Goal: Obtain resource: Download file/media

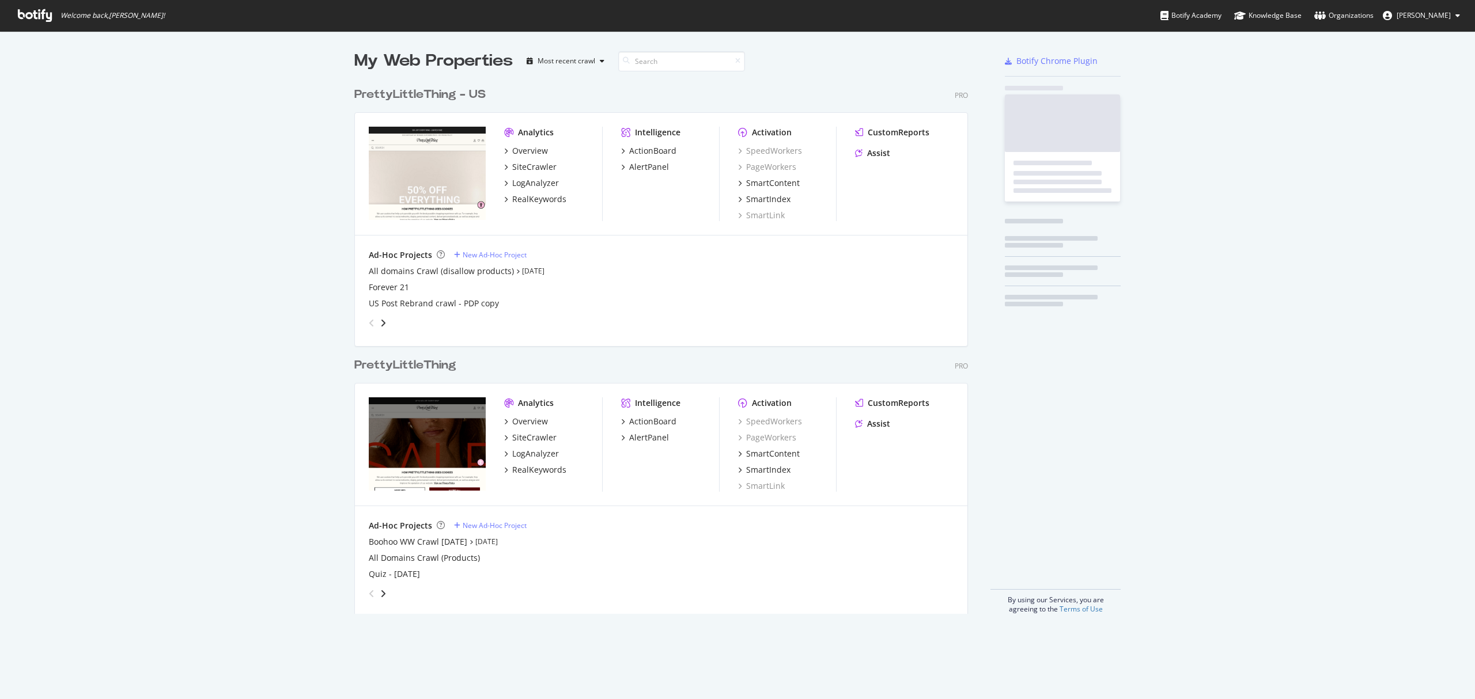
scroll to position [530, 611]
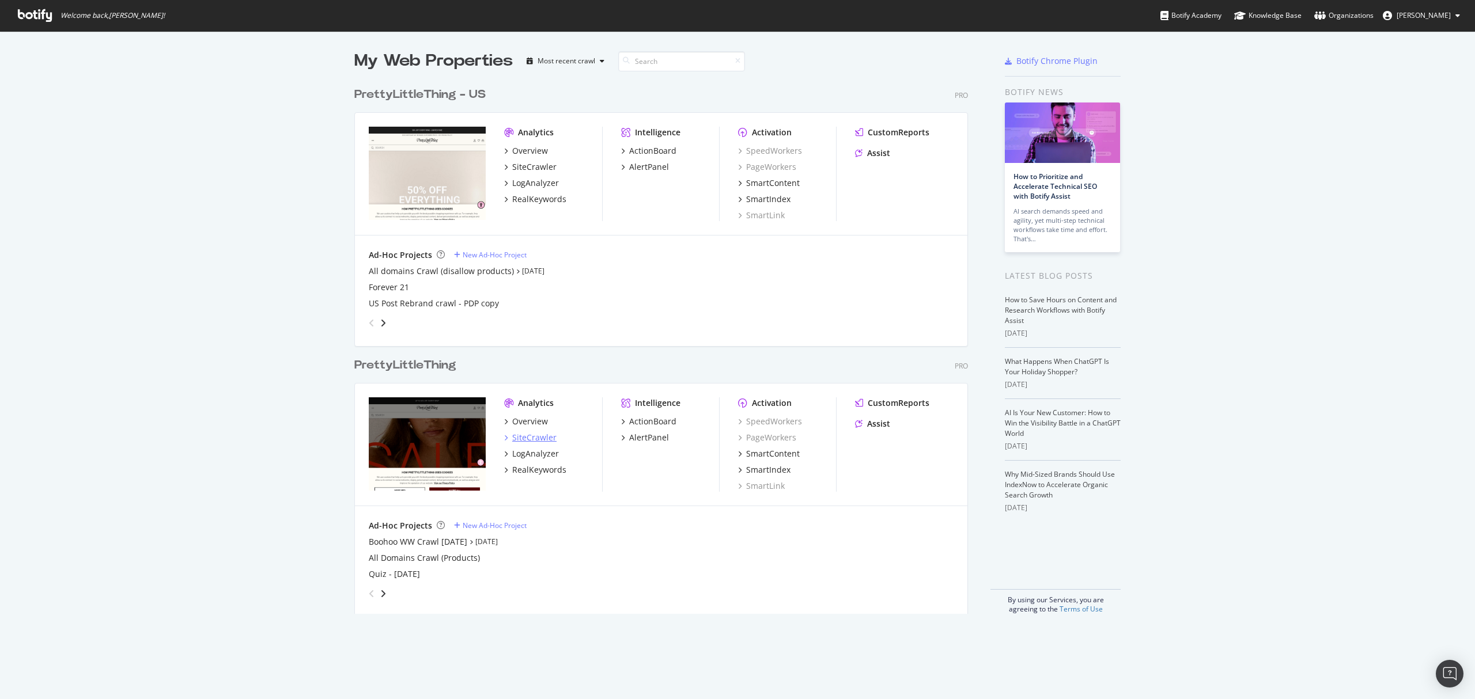
click at [526, 441] on div "SiteCrawler" at bounding box center [534, 438] width 44 height 12
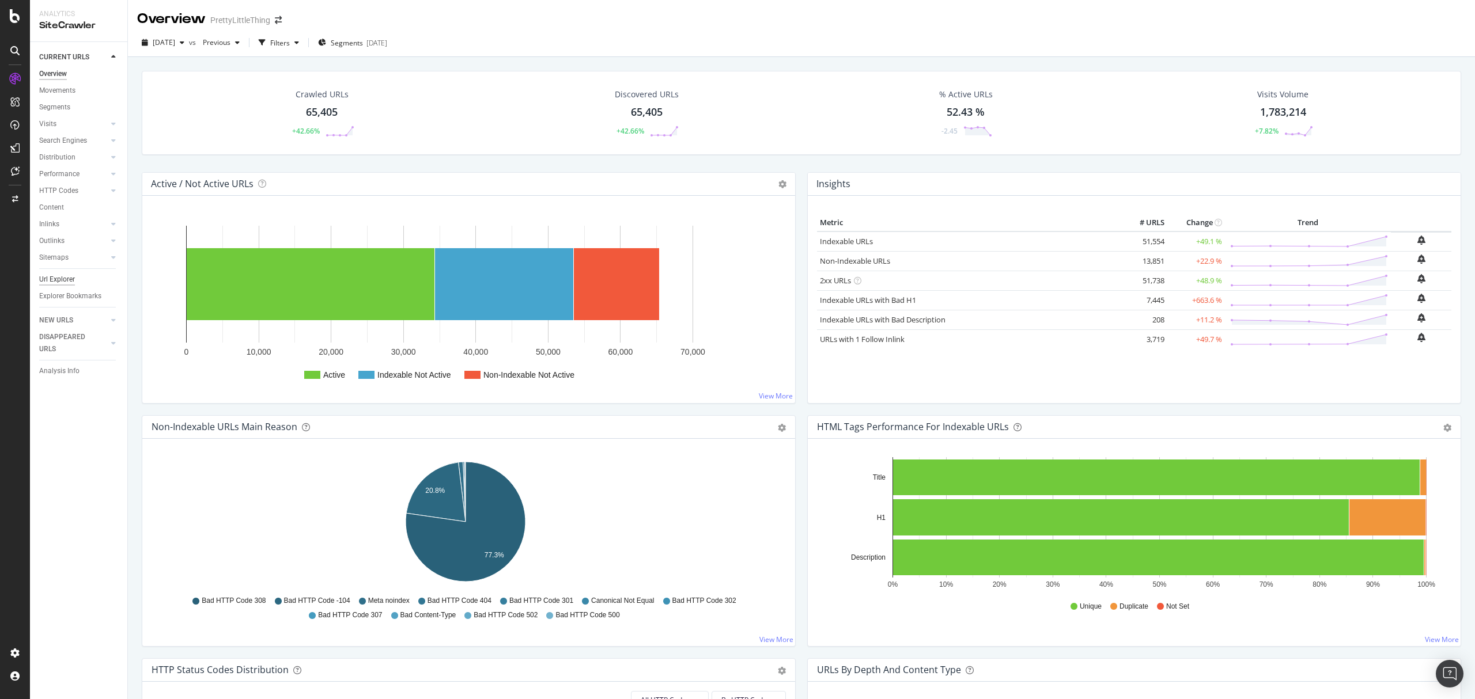
click at [67, 279] on div "Url Explorer" at bounding box center [57, 280] width 36 height 12
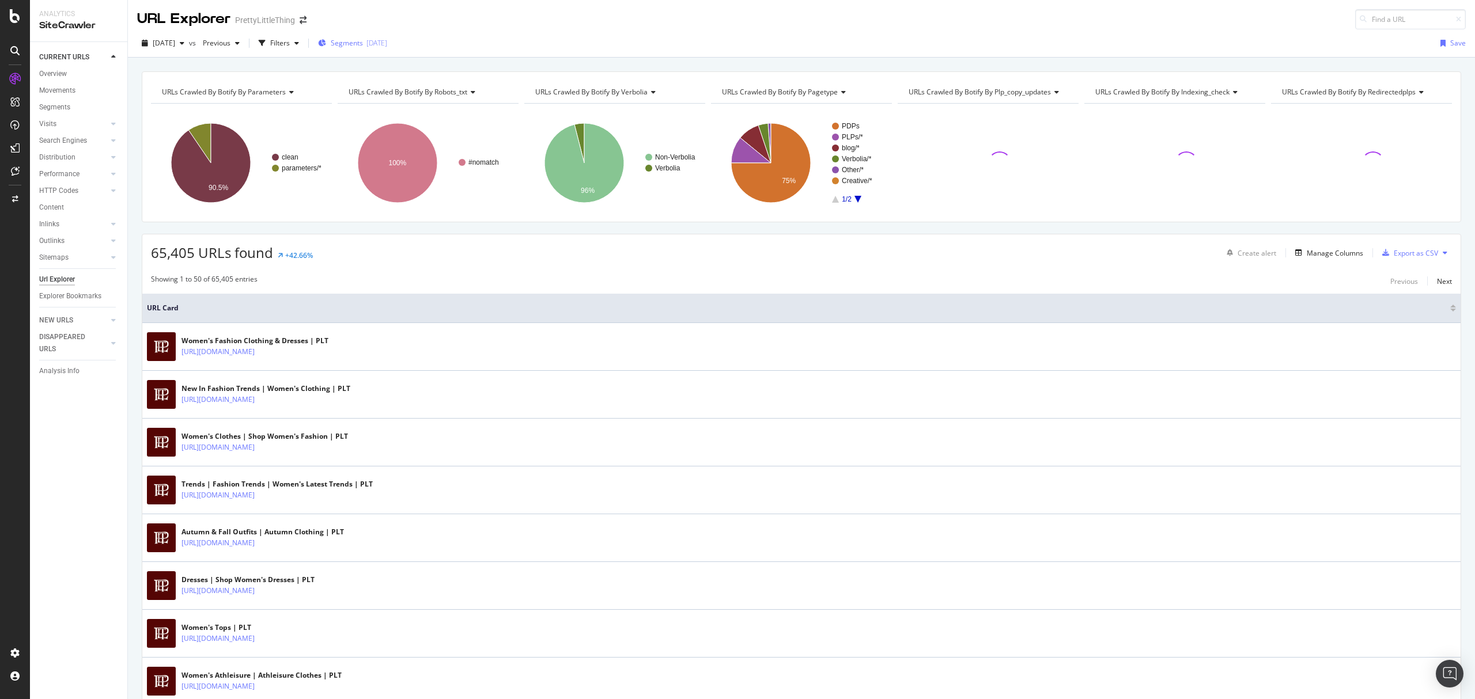
click at [363, 44] on span "Segments" at bounding box center [347, 43] width 32 height 10
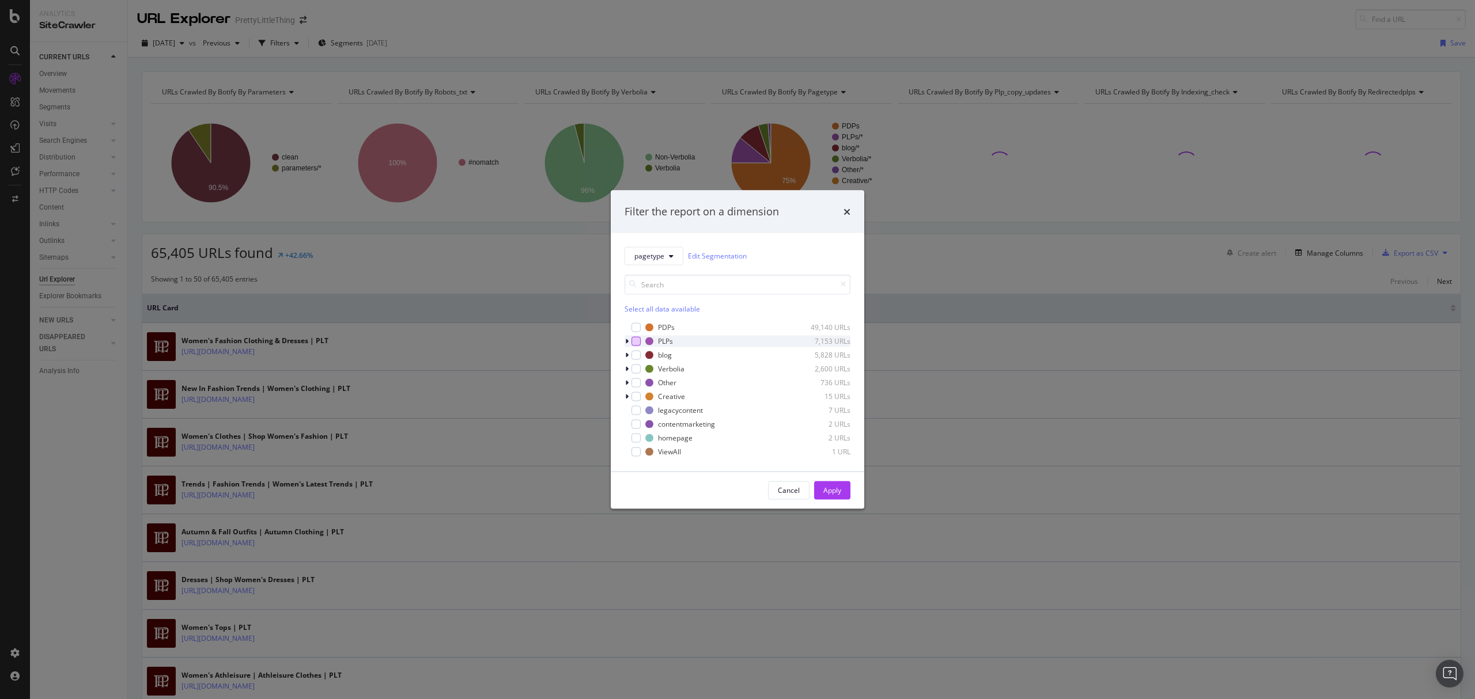
click at [634, 343] on div "modal" at bounding box center [635, 340] width 9 height 9
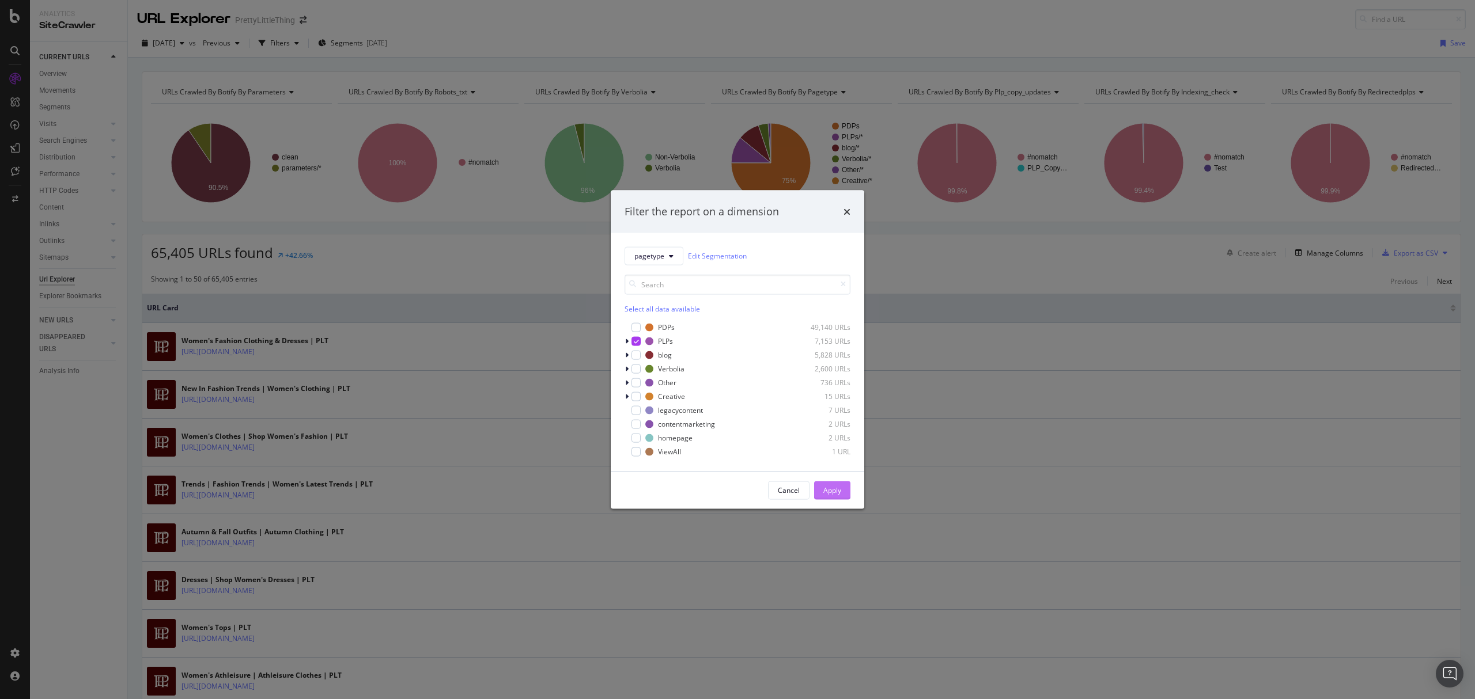
click at [831, 494] on div "Apply" at bounding box center [832, 491] width 18 height 10
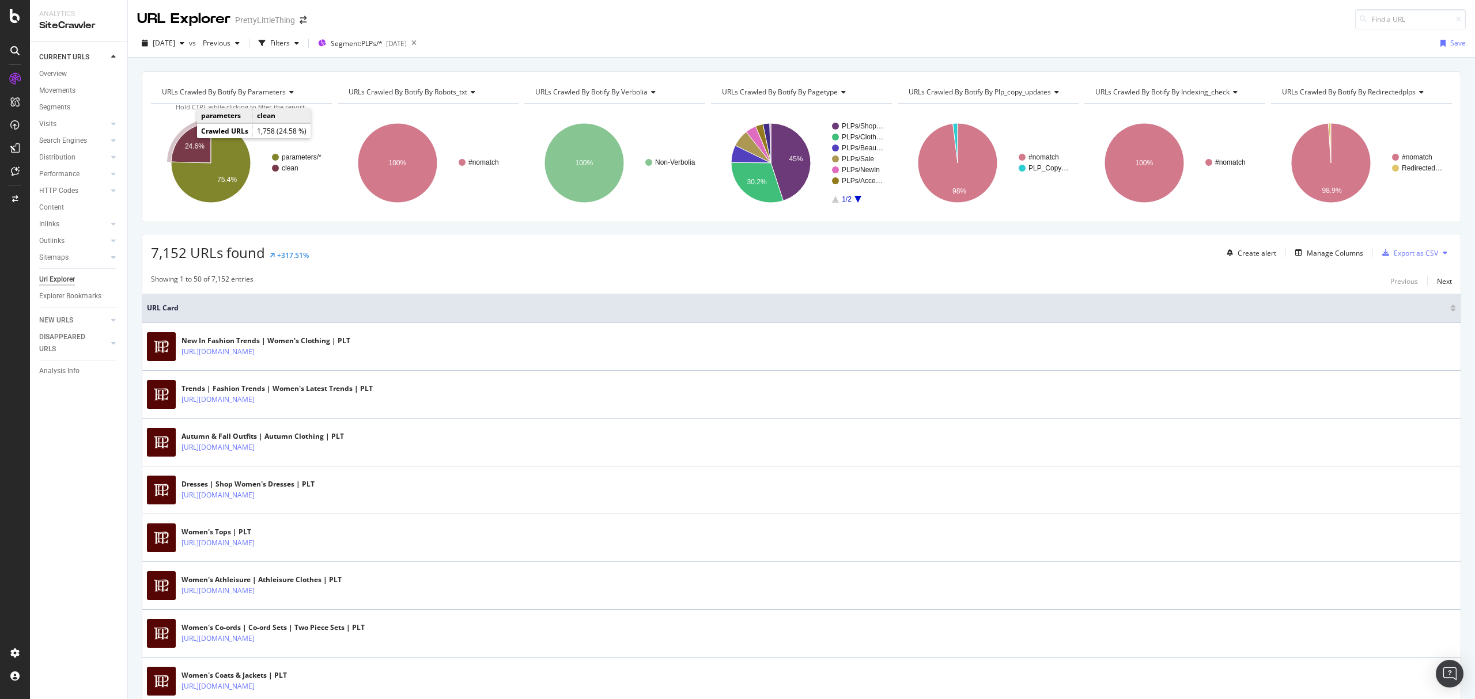
click at [187, 138] on icon "A chart." at bounding box center [191, 143] width 40 height 40
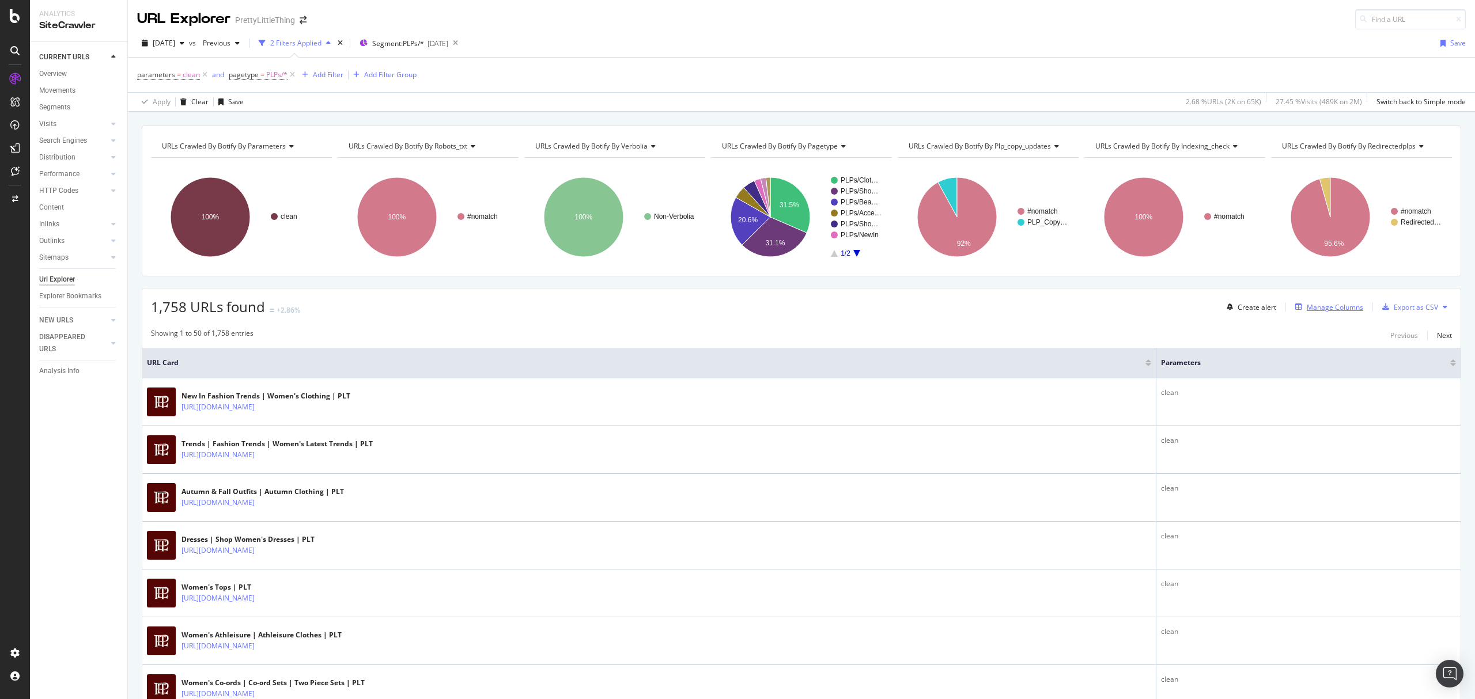
click at [1323, 312] on div "Manage Columns" at bounding box center [1335, 307] width 56 height 10
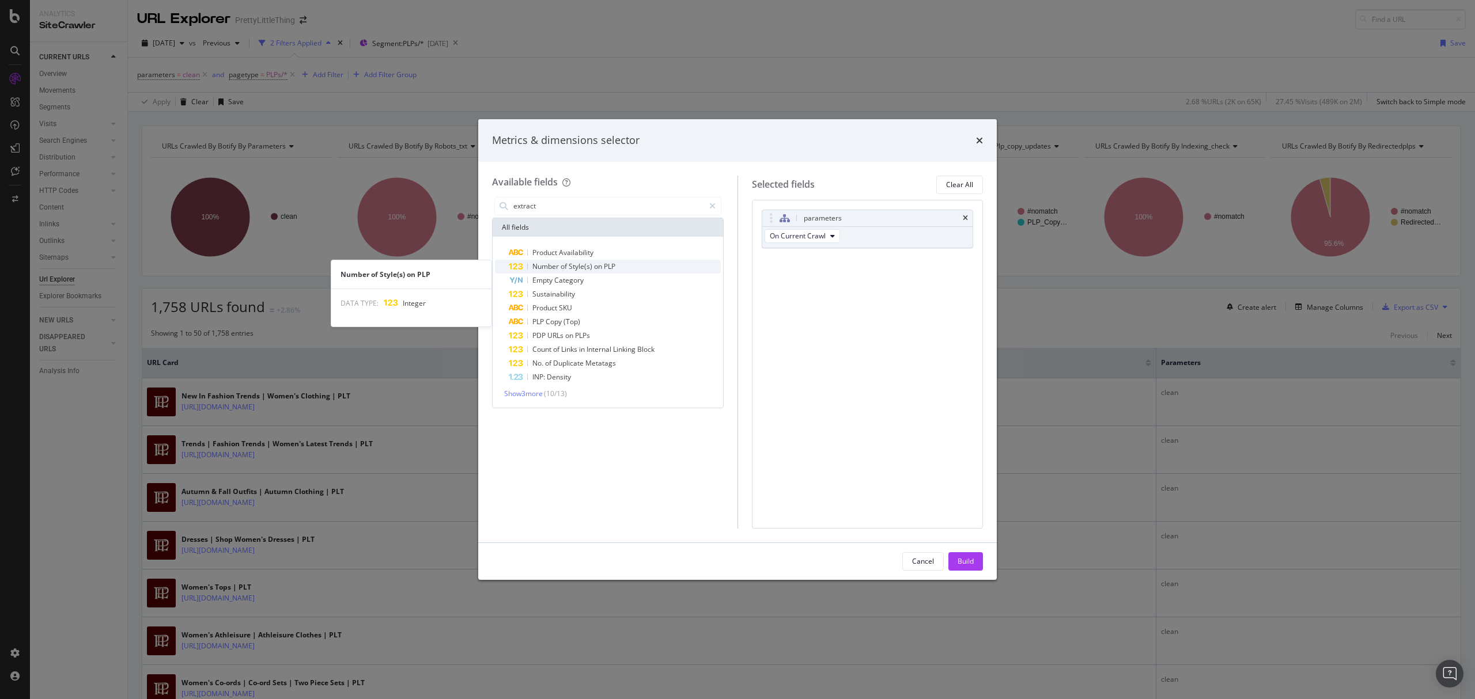
type input "extract"
click at [662, 267] on div "Number of Style(s) on PLP" at bounding box center [615, 267] width 212 height 14
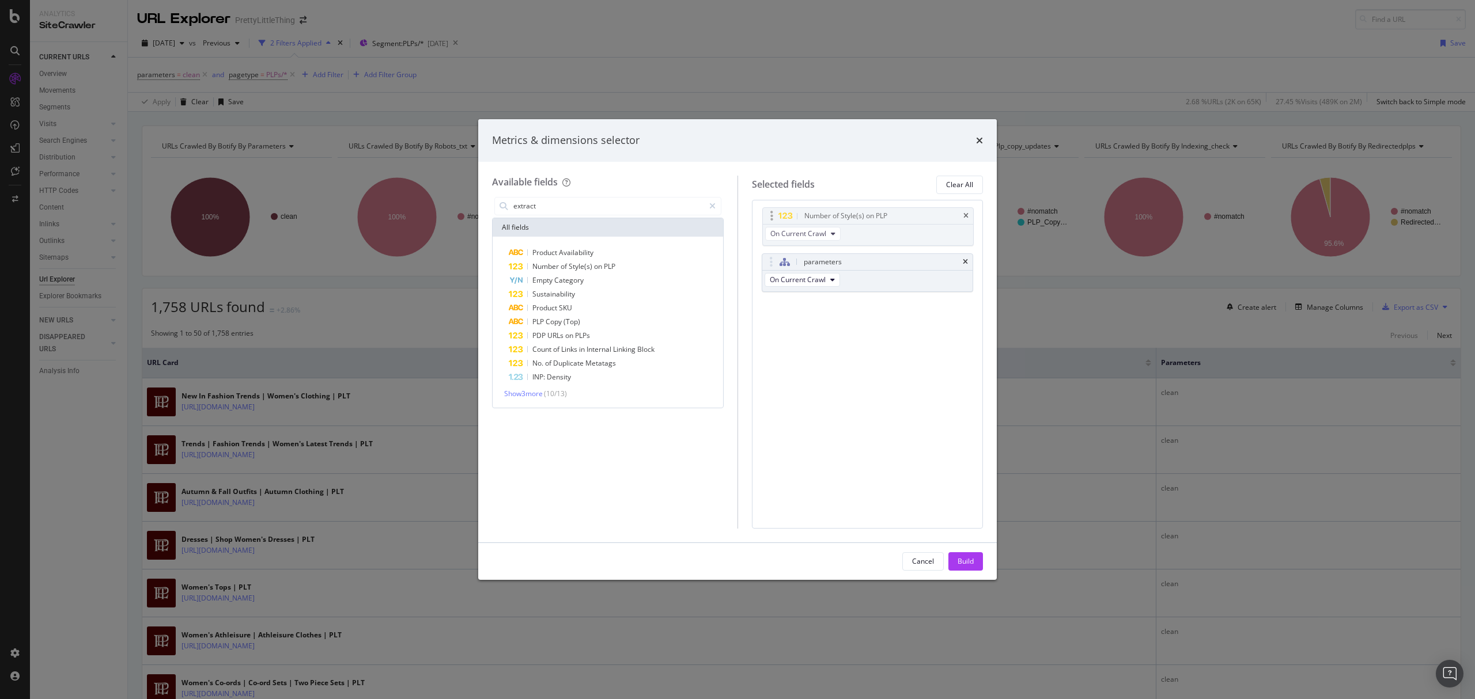
drag, startPoint x: 773, startPoint y: 268, endPoint x: 773, endPoint y: 222, distance: 46.1
click at [773, 222] on body "Analytics SiteCrawler CURRENT URLS Overview Movements Segments Visits Analysis …" at bounding box center [737, 349] width 1475 height 699
click at [964, 558] on div "Build" at bounding box center [966, 562] width 16 height 10
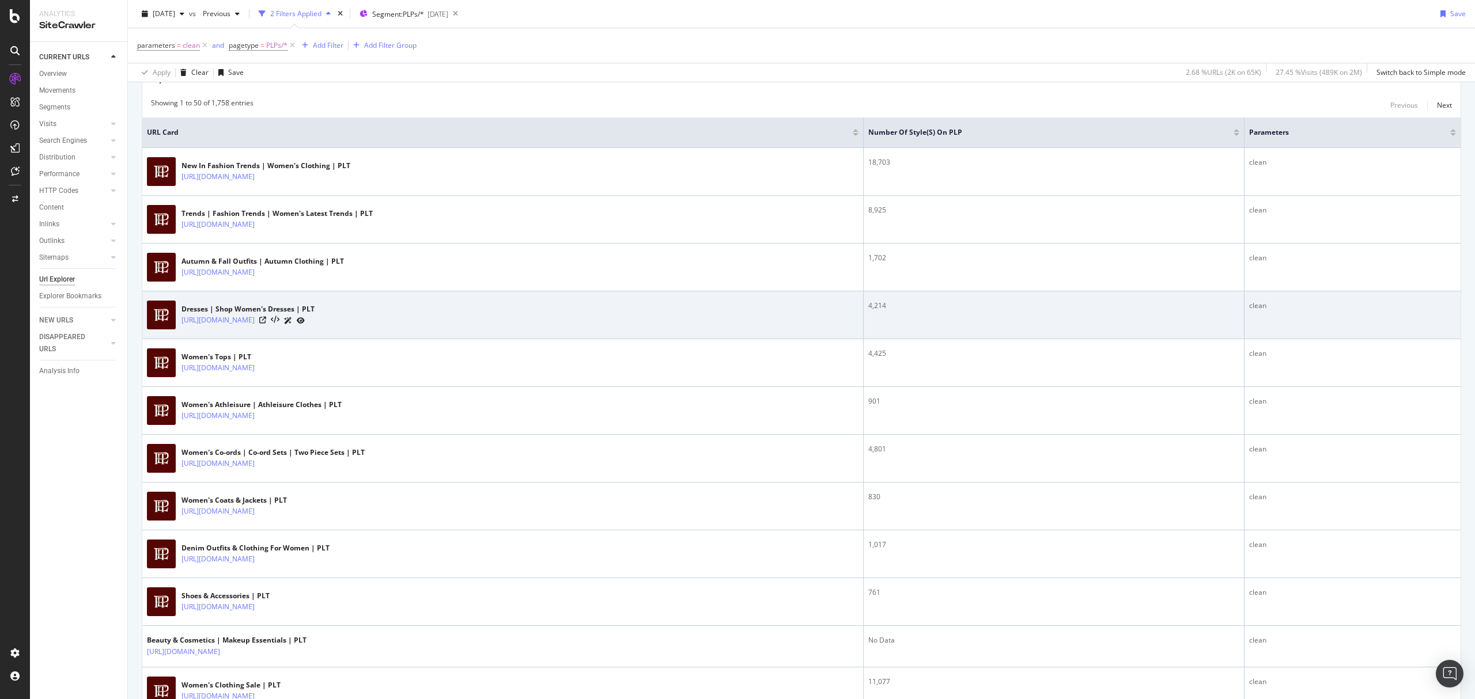
scroll to position [77, 0]
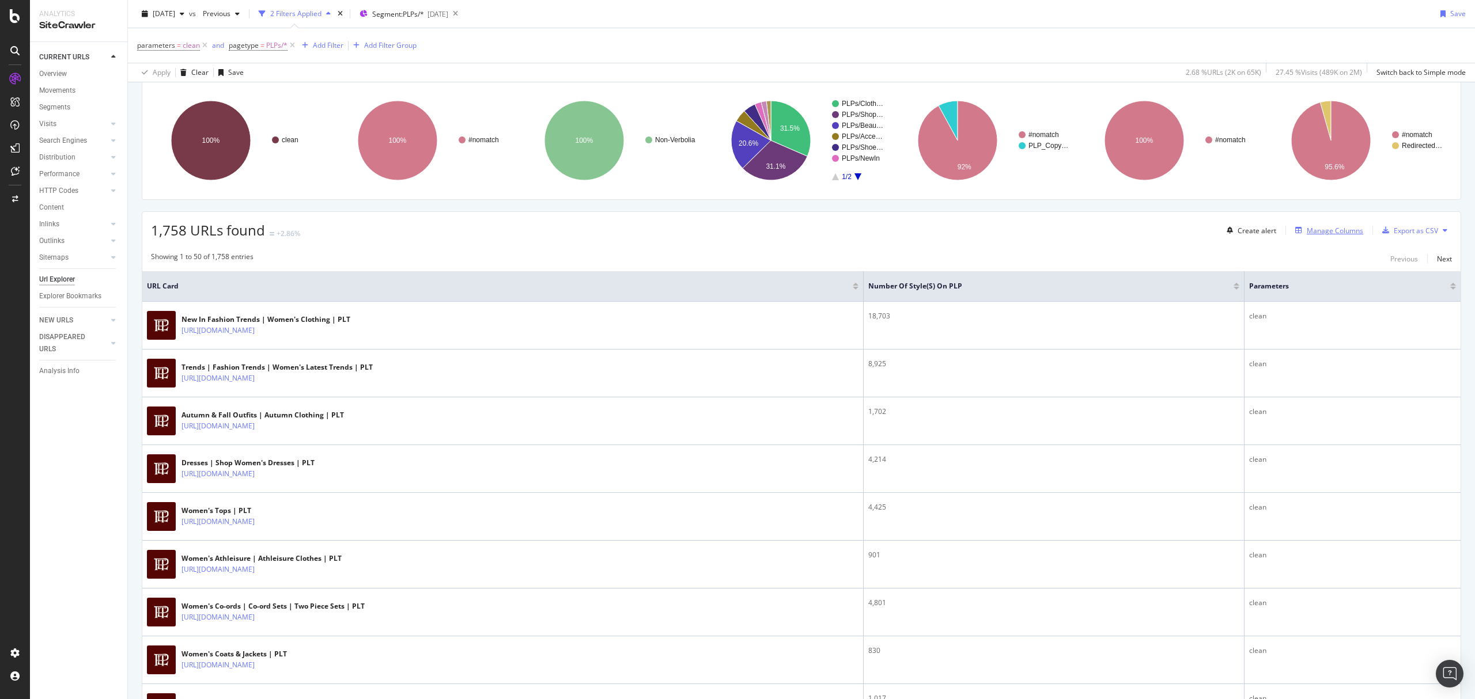
click at [1307, 232] on div "Manage Columns" at bounding box center [1335, 231] width 56 height 10
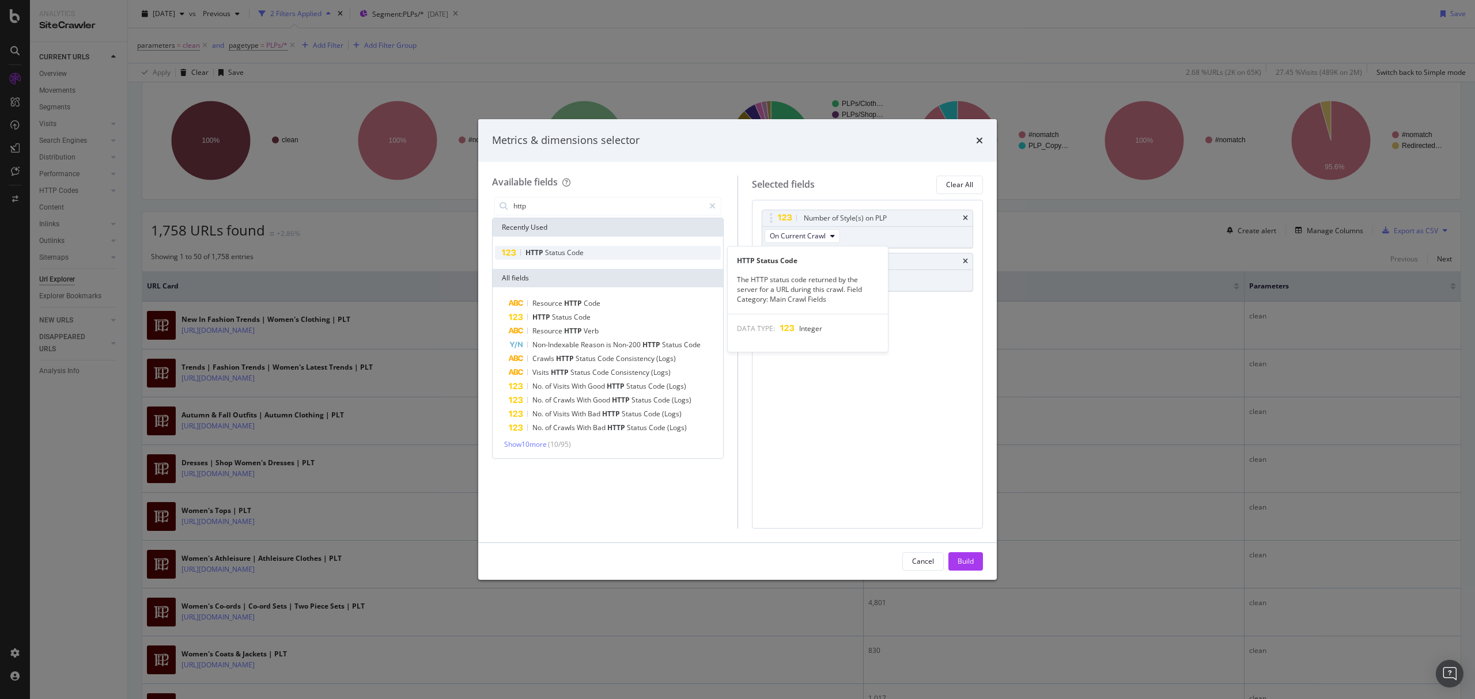
type input "http"
click at [637, 254] on div "HTTP Status Code" at bounding box center [608, 253] width 226 height 14
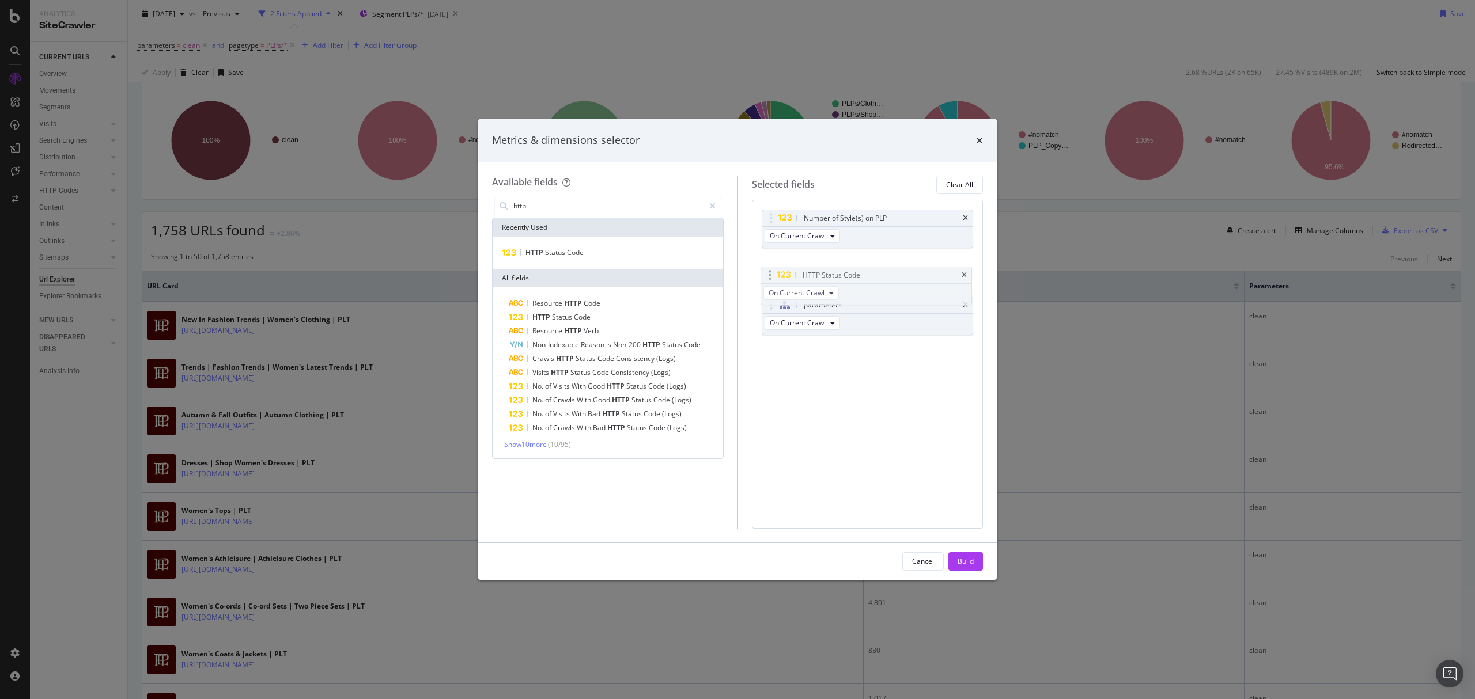
drag, startPoint x: 841, startPoint y: 305, endPoint x: 840, endPoint y: 274, distance: 31.1
click at [840, 274] on body "Analytics SiteCrawler CURRENT URLS Overview Movements Segments Visits Analysis …" at bounding box center [737, 349] width 1475 height 699
click at [966, 561] on div "Build" at bounding box center [966, 562] width 16 height 10
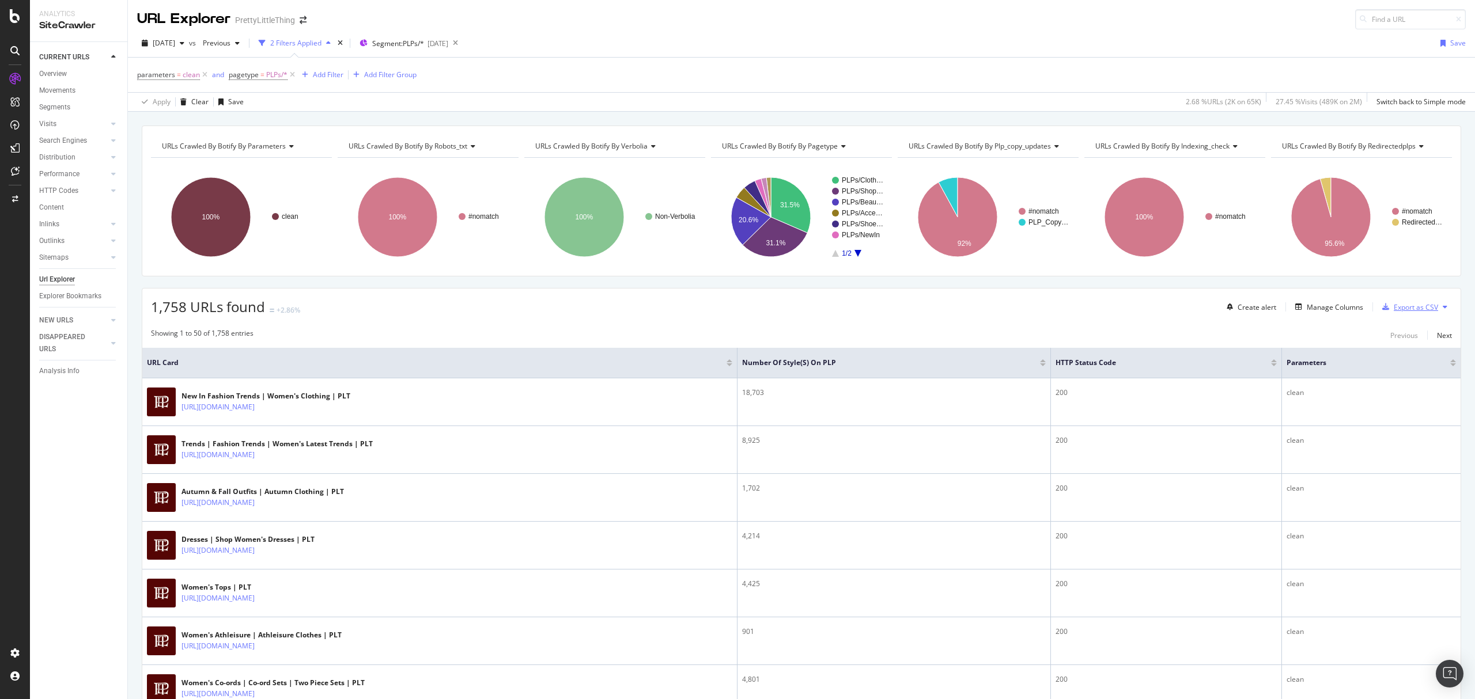
click at [1395, 308] on div "Export as CSV" at bounding box center [1416, 307] width 44 height 10
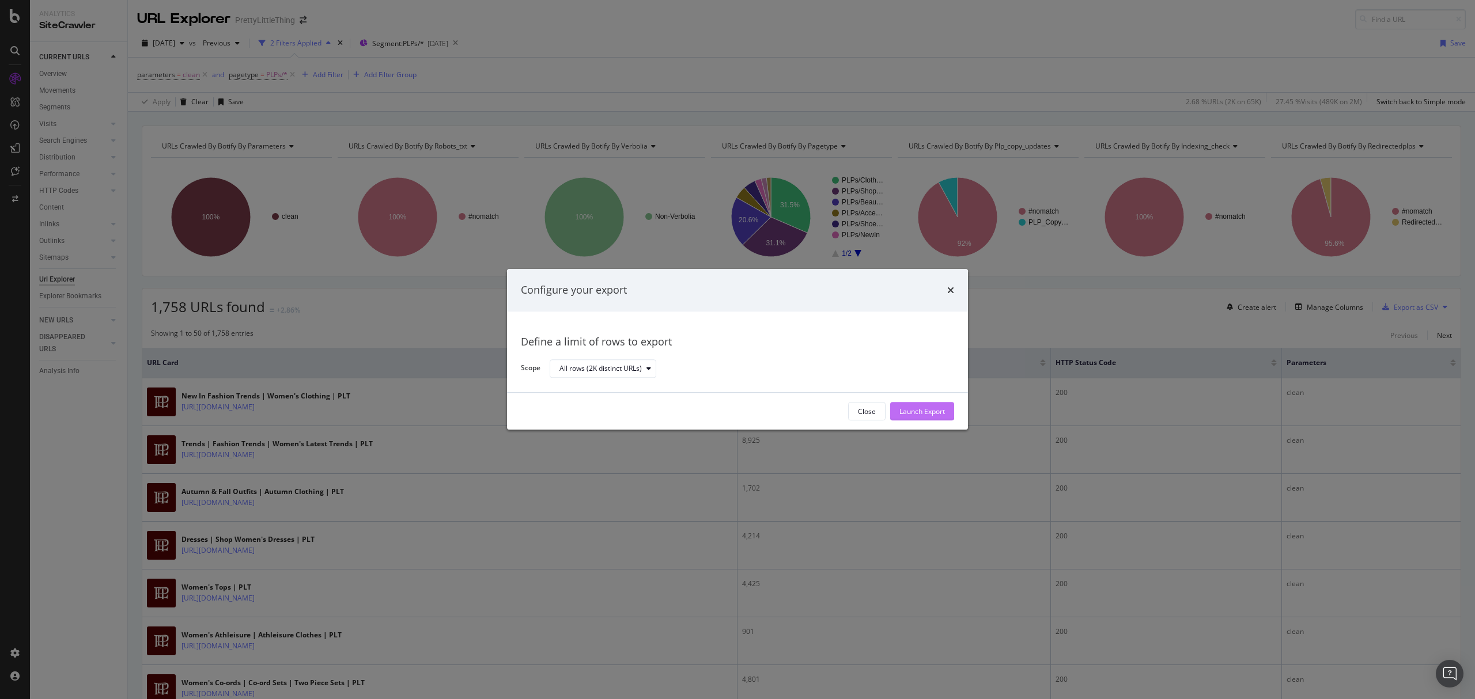
click at [920, 408] on div "Launch Export" at bounding box center [922, 412] width 46 height 10
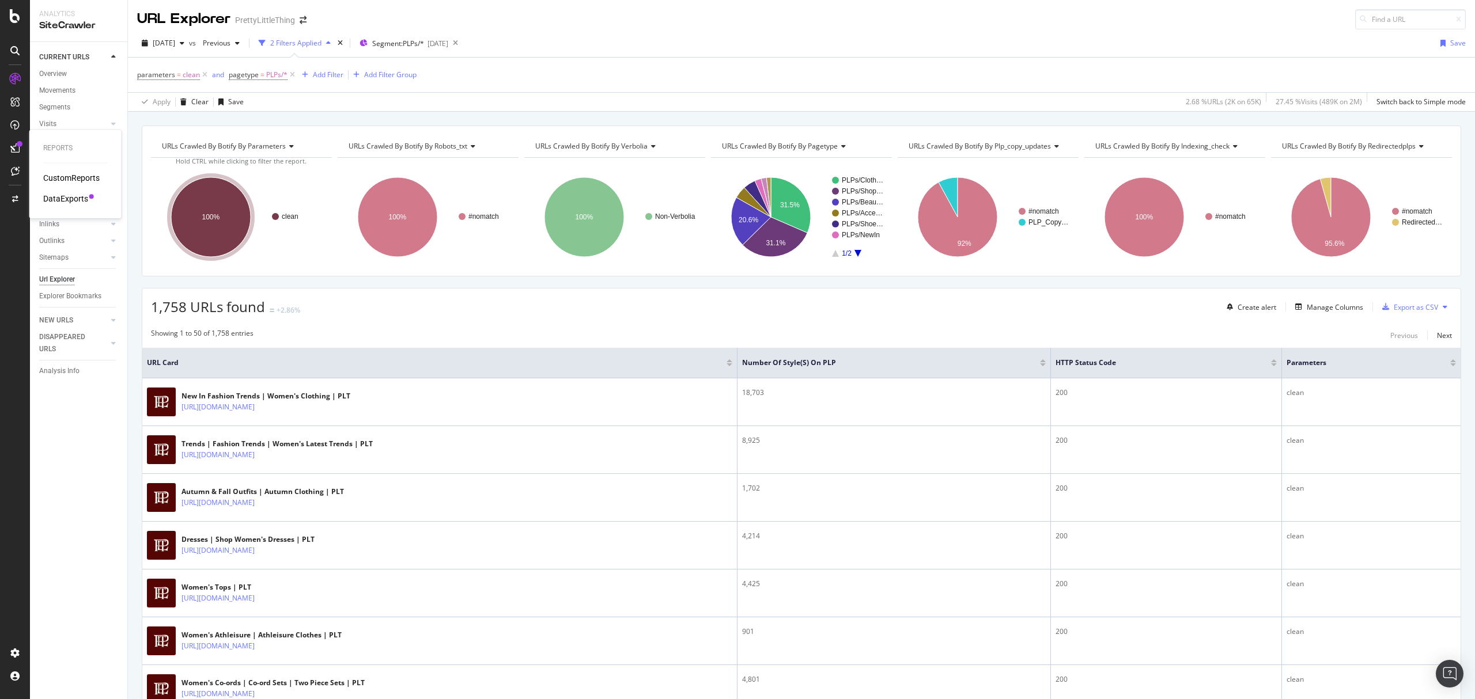
drag, startPoint x: 47, startPoint y: 197, endPoint x: 111, endPoint y: 202, distance: 63.5
click at [47, 197] on div "DataExports" at bounding box center [65, 199] width 45 height 12
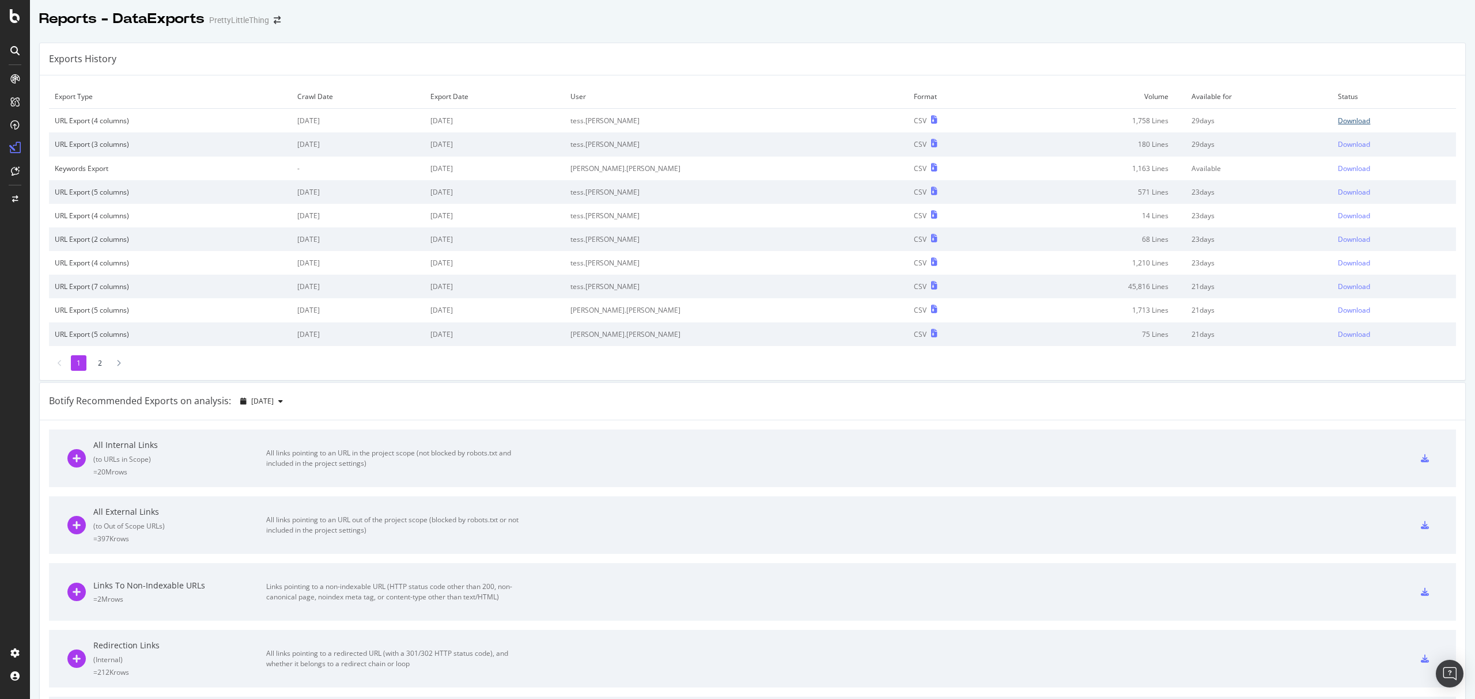
click at [1338, 123] on div "Download" at bounding box center [1354, 121] width 32 height 10
